Goal: Task Accomplishment & Management: Manage account settings

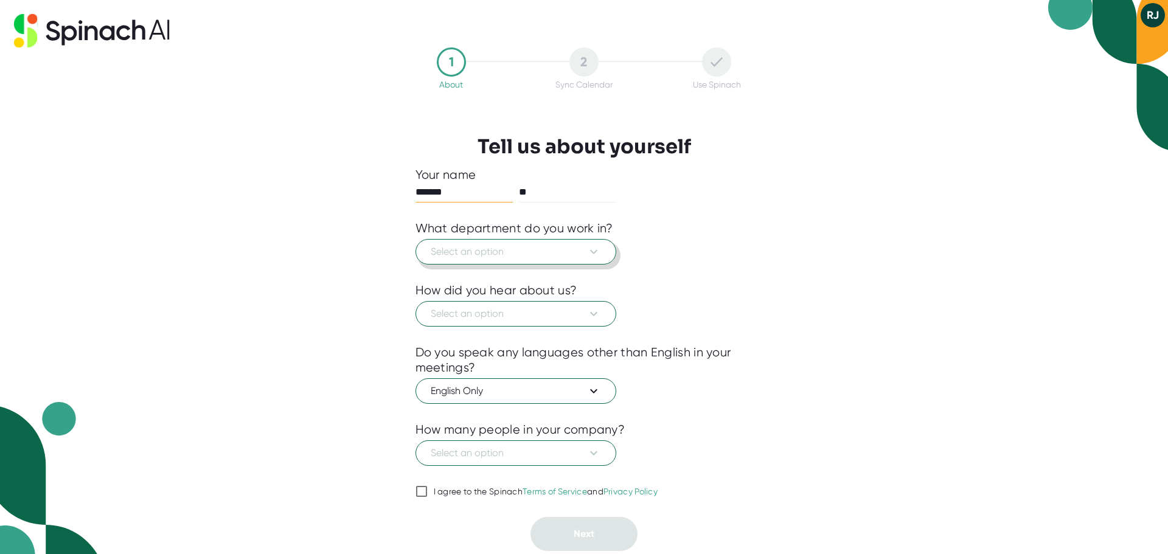
click at [505, 253] on span "Select an option" at bounding box center [516, 251] width 170 height 15
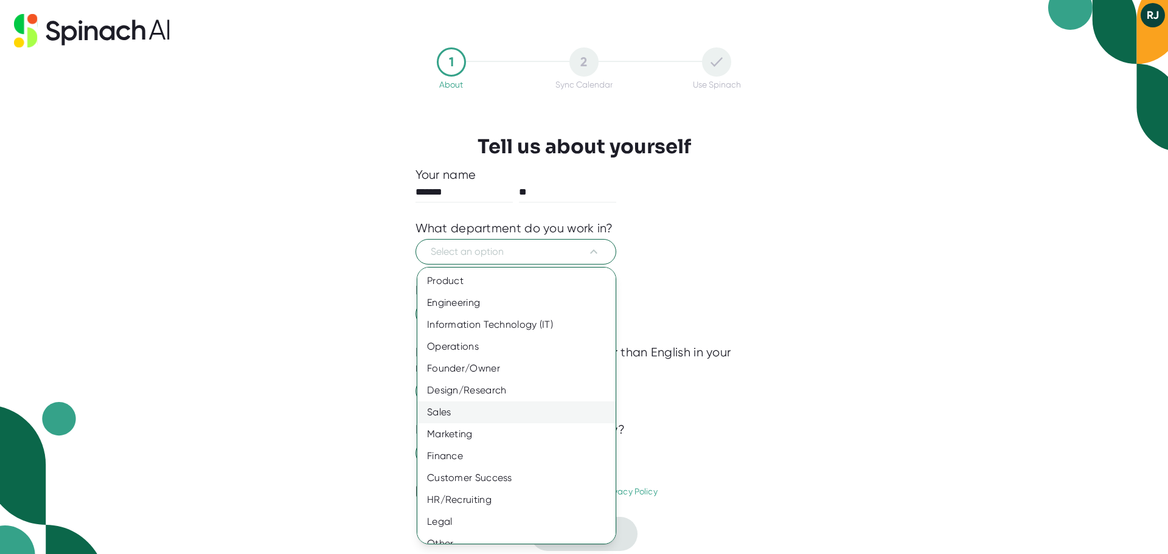
click at [482, 410] on div "Sales" at bounding box center [520, 412] width 207 height 22
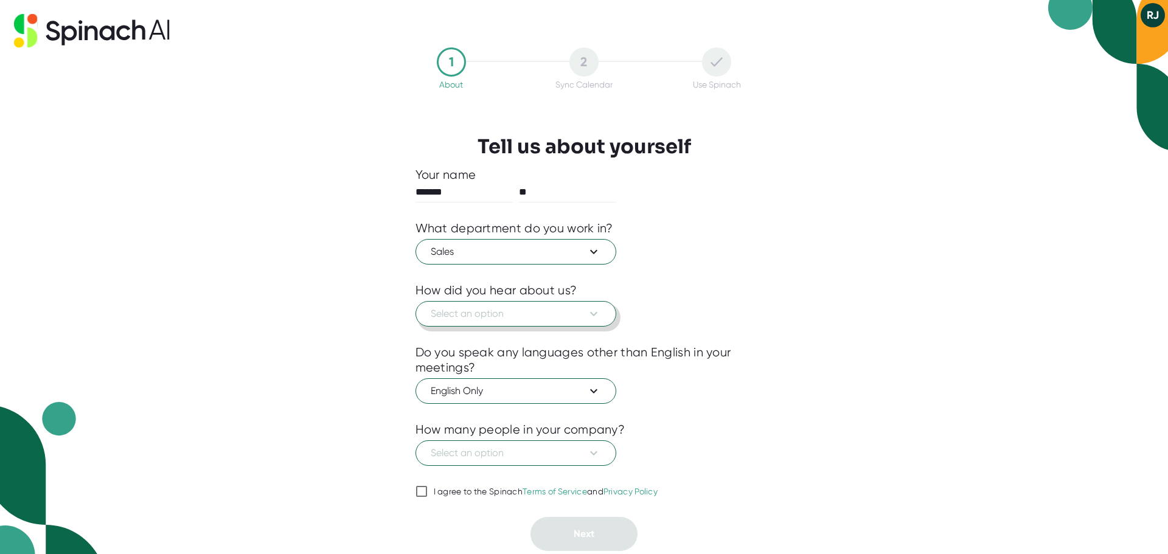
click at [531, 309] on span "Select an option" at bounding box center [516, 314] width 170 height 15
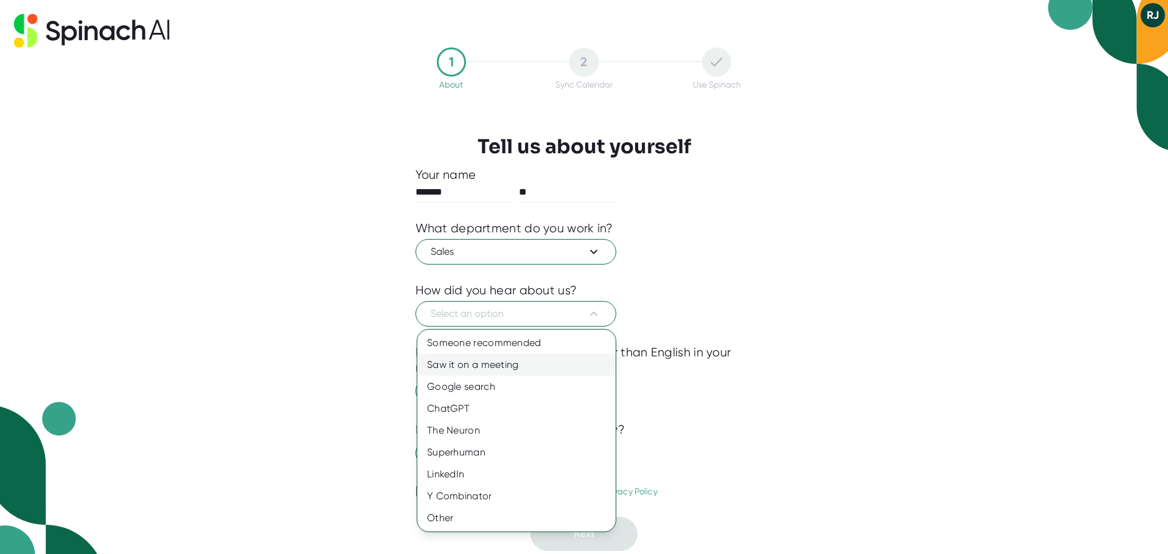
click at [485, 370] on div "Saw it on a meeting" at bounding box center [516, 365] width 198 height 22
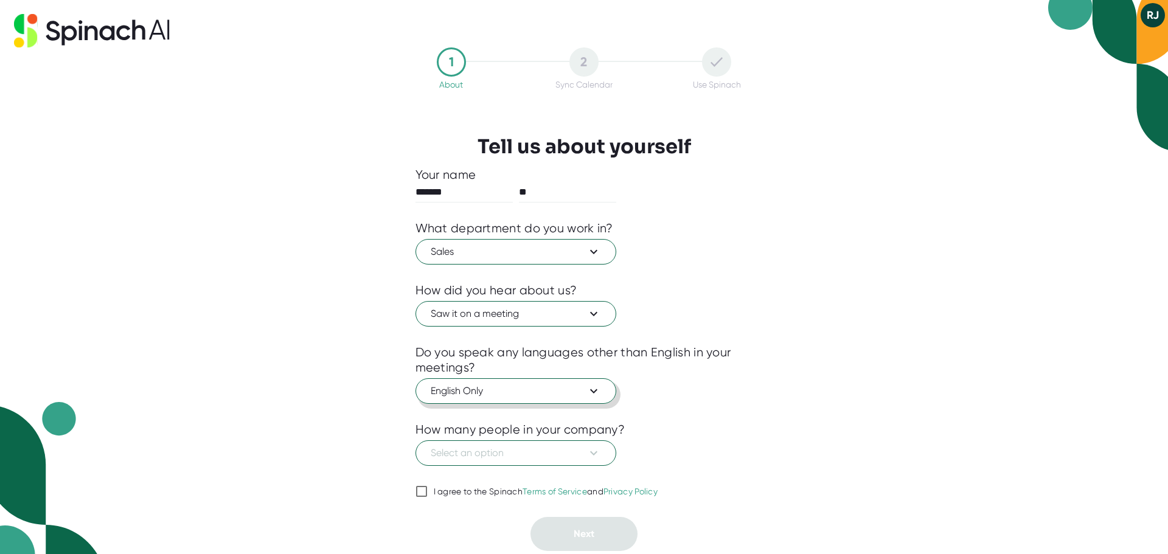
click at [525, 386] on span "English Only" at bounding box center [516, 391] width 170 height 15
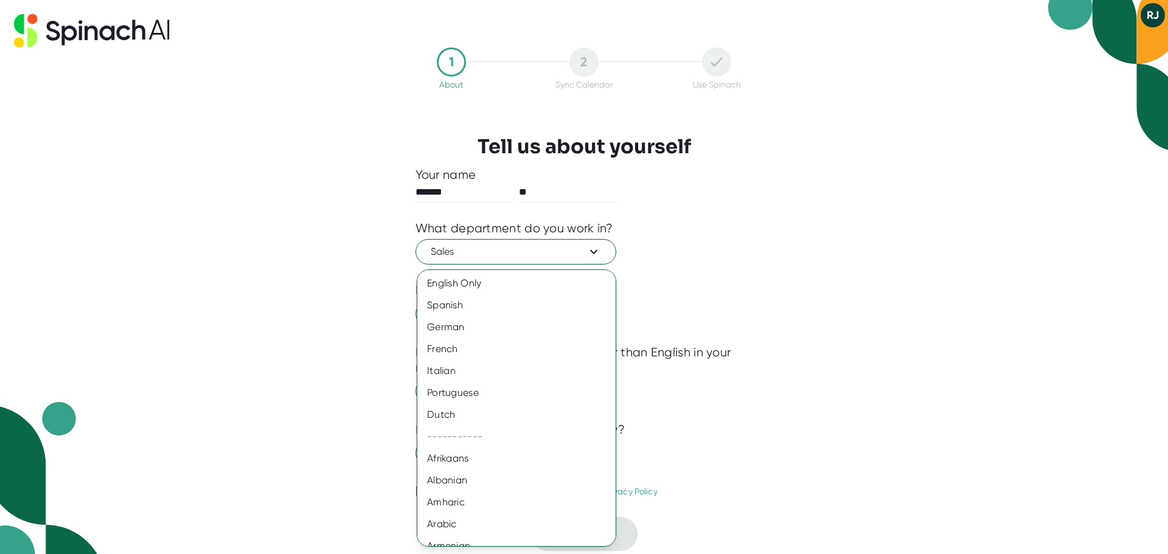
click at [853, 355] on div at bounding box center [584, 277] width 1168 height 554
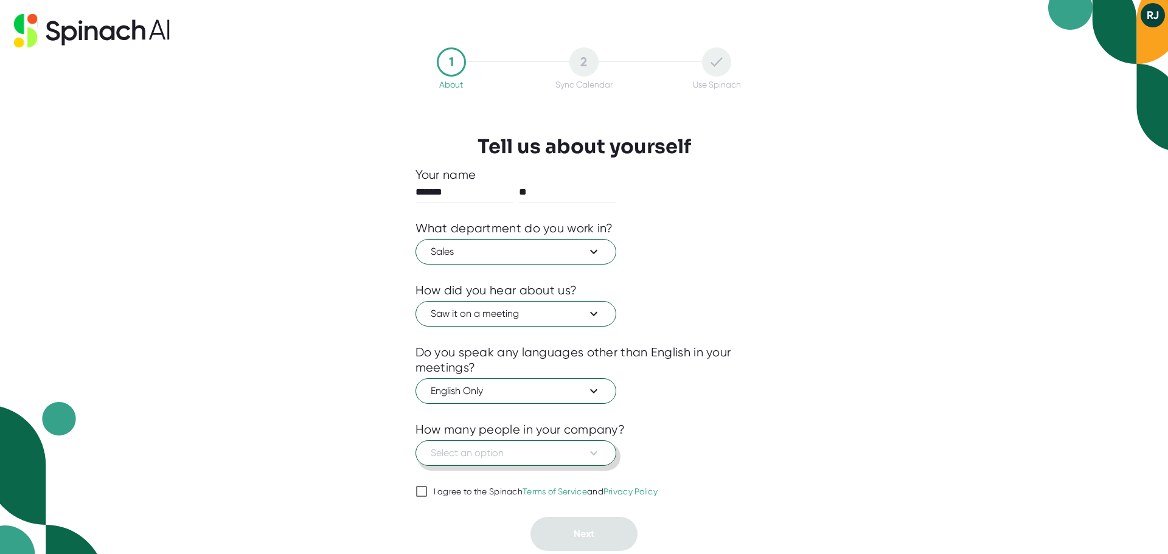
click at [567, 458] on span "Select an option" at bounding box center [516, 453] width 170 height 15
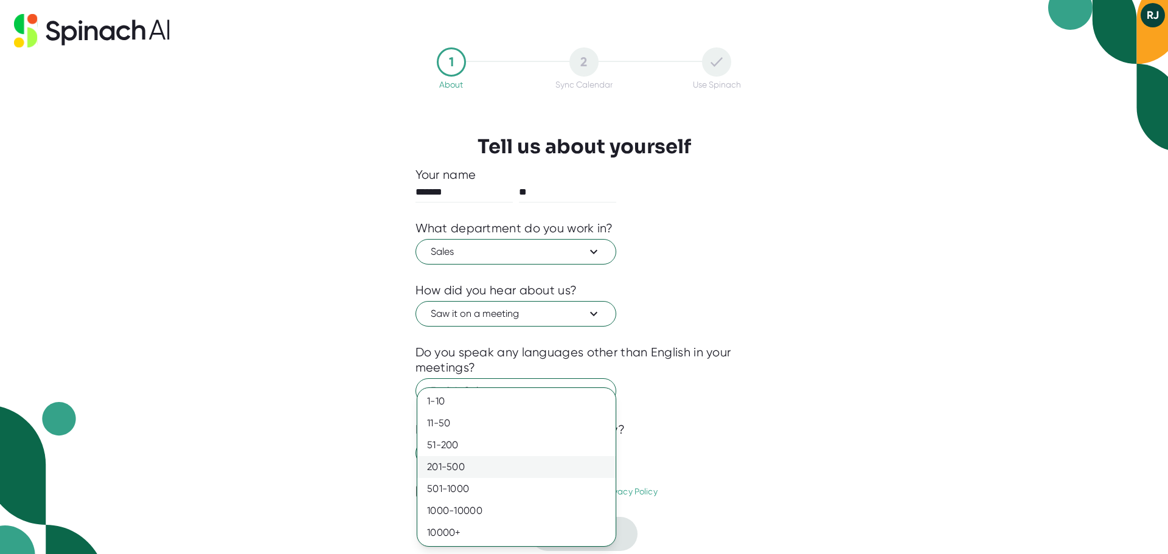
click at [463, 467] on div "201-500" at bounding box center [516, 467] width 198 height 22
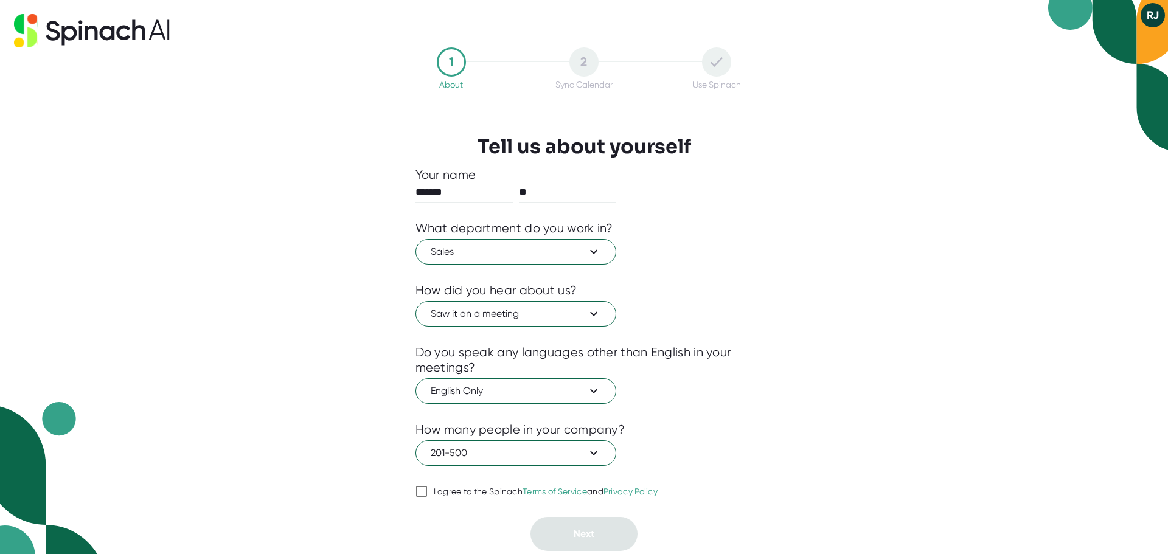
click at [426, 491] on input "I agree to the Spinach Terms of Service and Privacy Policy" at bounding box center [421, 491] width 12 height 15
checkbox input "true"
click at [589, 533] on span "Next" at bounding box center [583, 534] width 21 height 12
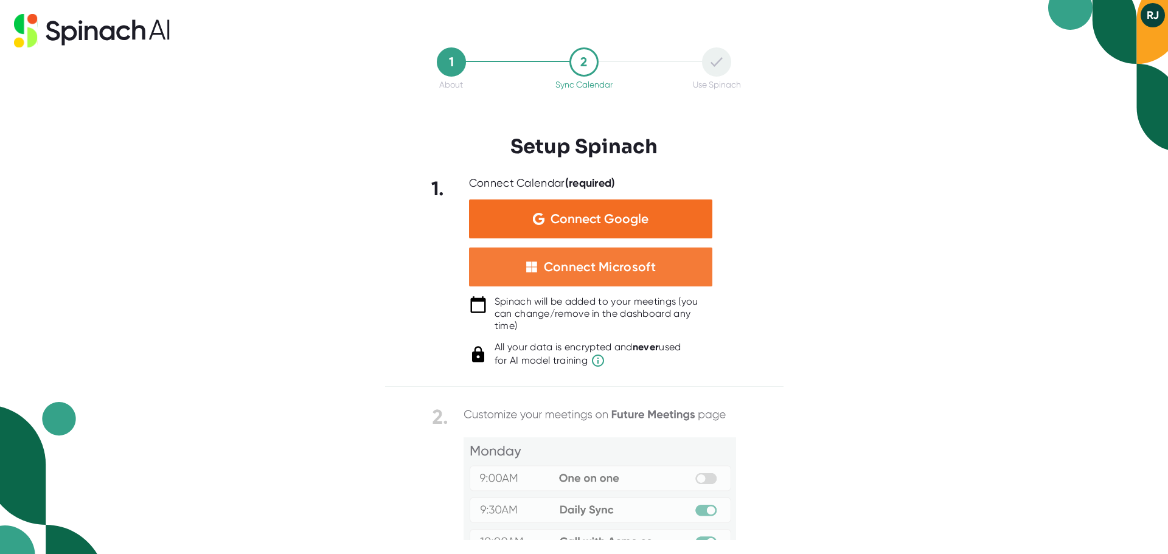
click at [628, 266] on div "Connect Microsoft" at bounding box center [600, 267] width 112 height 16
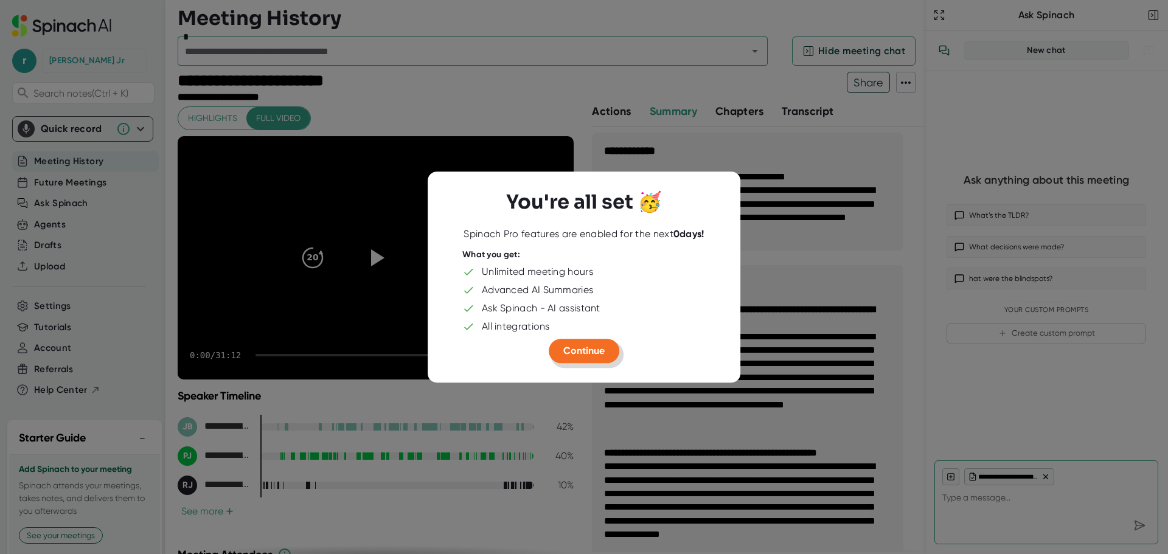
click at [579, 353] on span "Continue" at bounding box center [583, 351] width 41 height 12
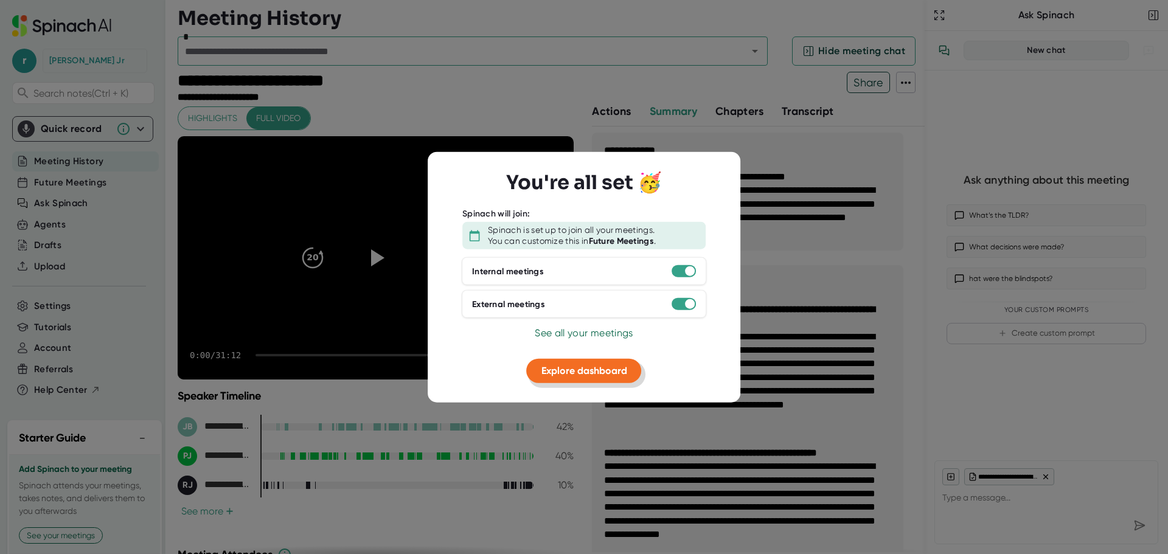
click at [609, 373] on span "Explore dashboard" at bounding box center [584, 371] width 86 height 12
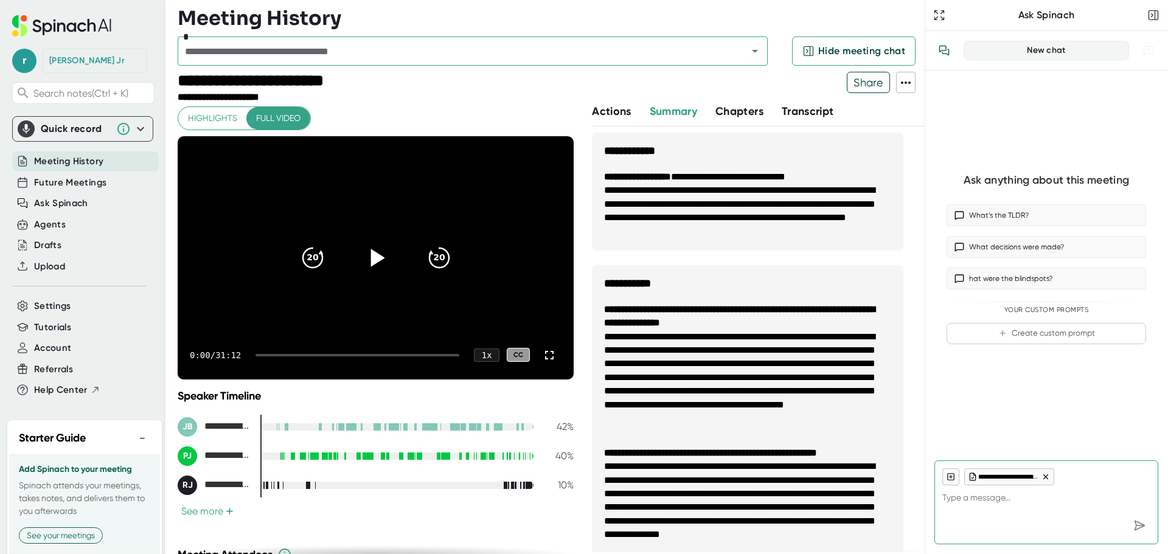
click at [372, 253] on icon at bounding box center [375, 257] width 30 height 30
type textarea "x"
